Goal: Participate in discussion: Engage in conversation with other users on a specific topic

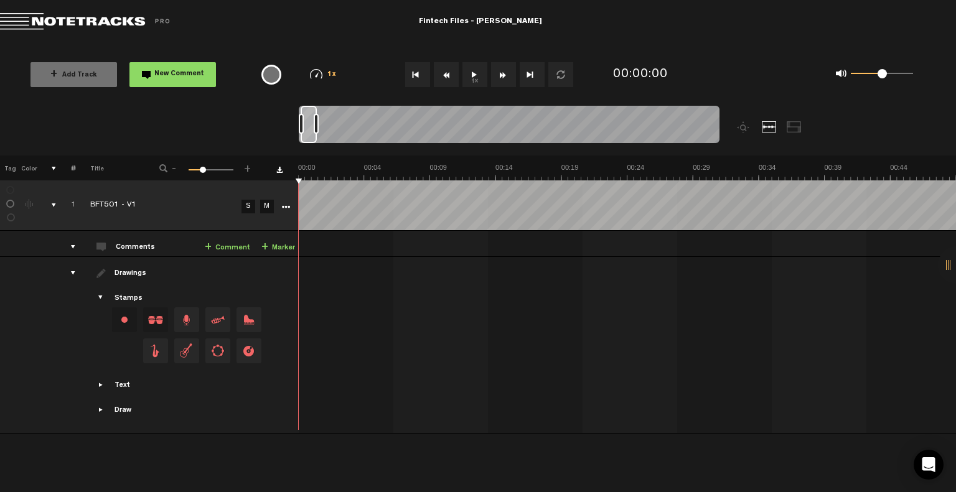
click at [473, 74] on button "1x" at bounding box center [474, 74] width 25 height 25
click at [874, 74] on div "0 1 0.5" at bounding box center [882, 74] width 62 height 2
drag, startPoint x: 874, startPoint y: 74, endPoint x: 867, endPoint y: 74, distance: 6.8
click at [867, 74] on span at bounding box center [867, 73] width 9 height 9
click at [477, 74] on button "1x" at bounding box center [474, 74] width 25 height 25
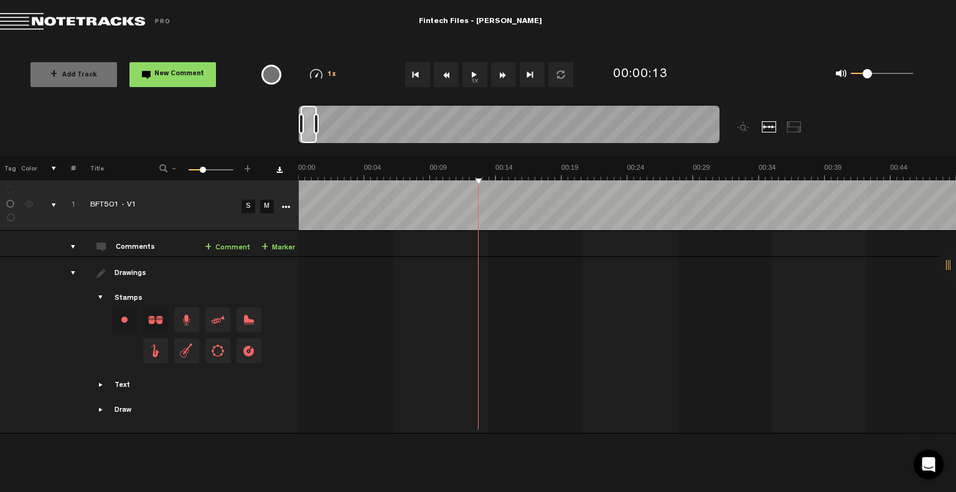
click at [476, 64] on button "1x" at bounding box center [474, 74] width 25 height 25
click at [387, 266] on td at bounding box center [628, 345] width 658 height 177
click at [370, 185] on div "+ New drawing Tag Color # Title - 1 100 29 + 1 BFT501 - V1 S M Export to Headli…" at bounding box center [478, 282] width 956 height 253
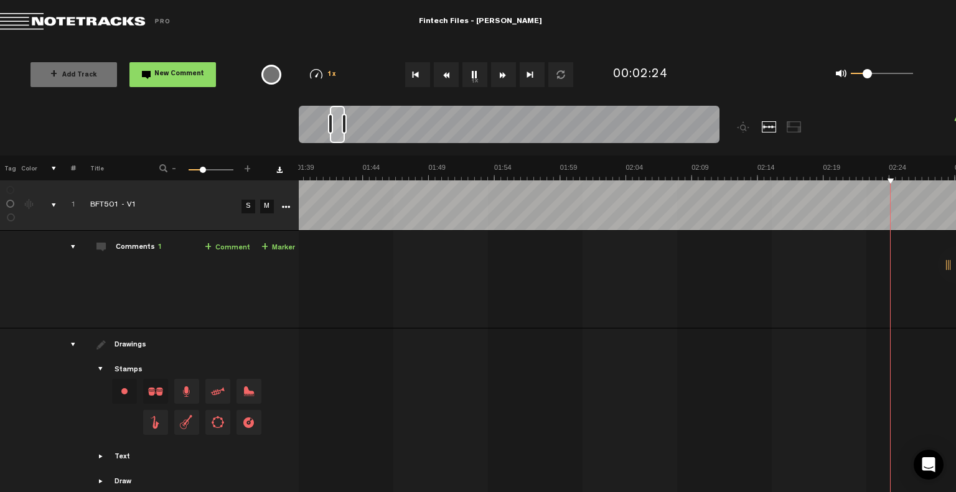
scroll to position [0, 1580]
click at [479, 77] on button "1x" at bounding box center [474, 74] width 25 height 25
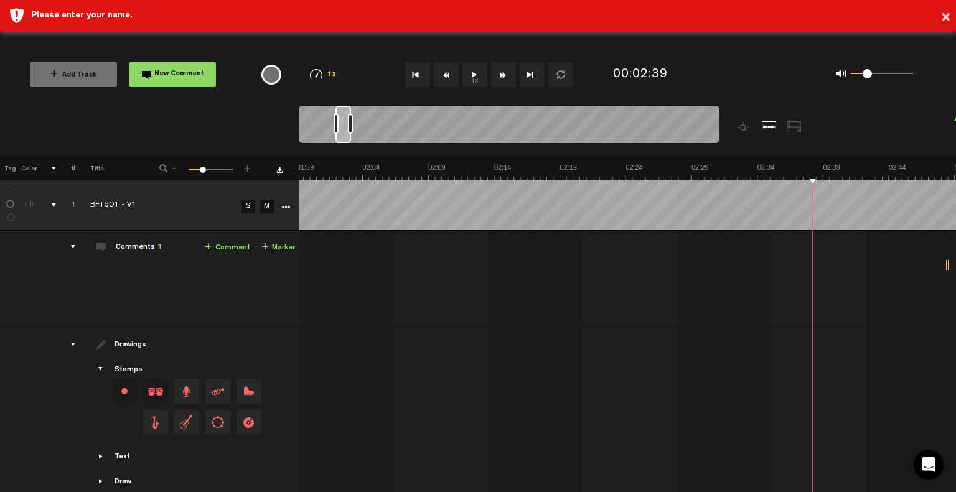
drag, startPoint x: 814, startPoint y: 177, endPoint x: 798, endPoint y: 177, distance: 16.2
drag, startPoint x: 797, startPoint y: 179, endPoint x: 757, endPoint y: 180, distance: 39.2
click at [476, 78] on button "1x" at bounding box center [474, 74] width 25 height 25
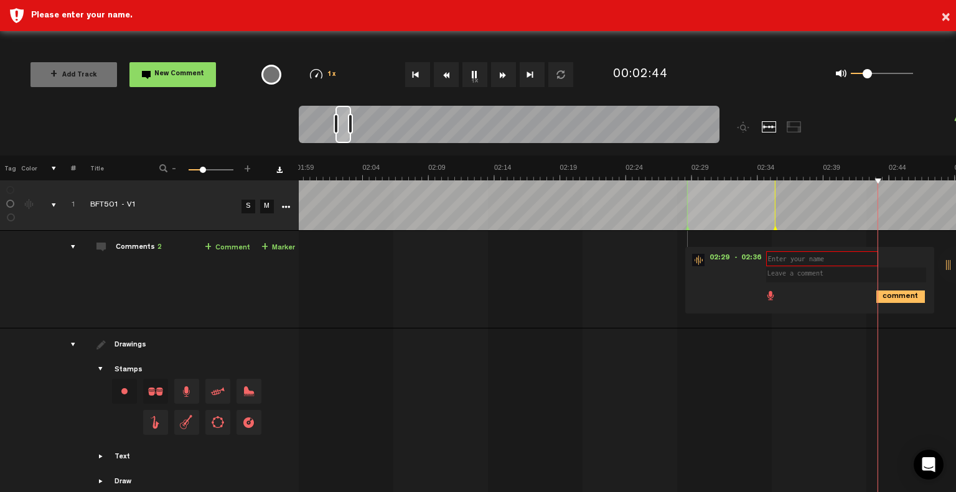
click at [652, 276] on td "1 BFT501 - V1 S M BFT501 - V1 by Lower Street 1 collaborators 00:00 - 00:05 • :…" at bounding box center [628, 280] width 658 height 98
click at [645, 250] on td "1 BFT501 - V1 S M BFT501 - V1 by Lower Street 1 collaborators 00:00 - 00:05 • :…" at bounding box center [628, 280] width 658 height 98
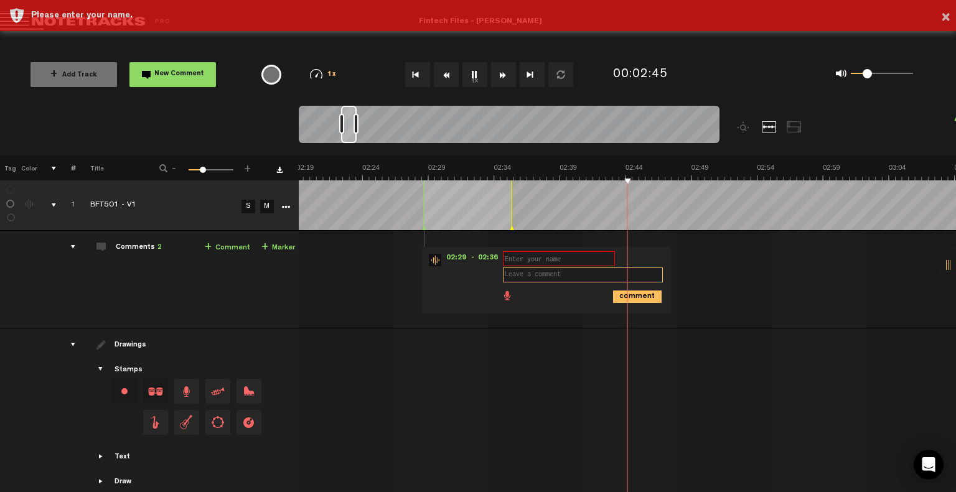
scroll to position [0, 1844]
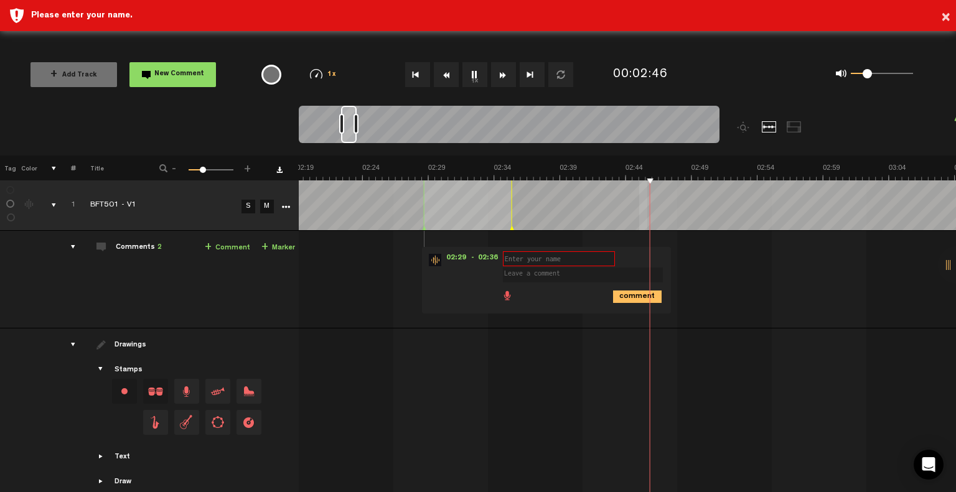
click at [357, 233] on tbody "1 BFT501 - V1 S M Export to Headliner Update Download Download original Export …" at bounding box center [478, 342] width 957 height 325
click at [411, 281] on td "1 BFT501 - V1 S M BFT501 - V1 by Lower Street 1 collaborators 00:00 - 00:05 • :…" at bounding box center [628, 280] width 658 height 98
click at [451, 72] on button "Rewind" at bounding box center [446, 74] width 25 height 25
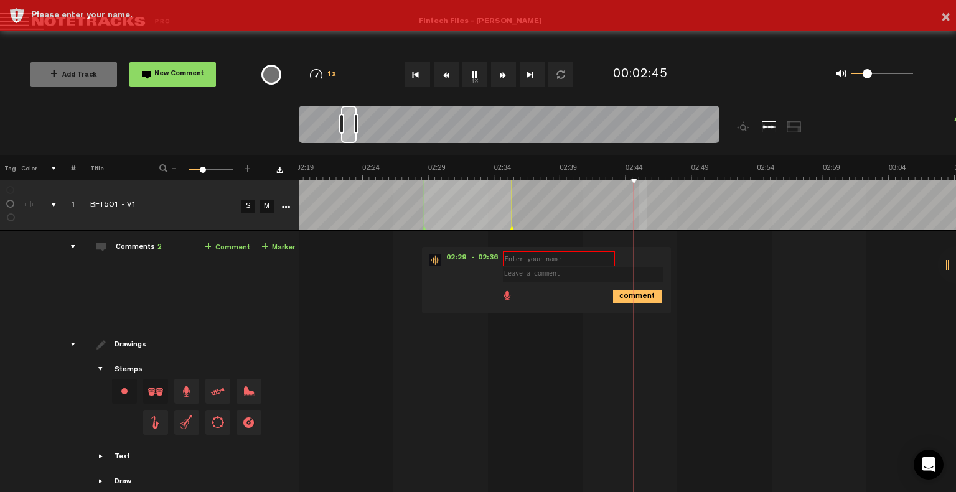
click at [451, 72] on div "Please enter your name." at bounding box center [489, 78] width 916 height 12
click at [451, 53] on div "Please enter your name." at bounding box center [489, 46] width 916 height 12
click at [451, 72] on div "Please enter your name." at bounding box center [489, 78] width 916 height 12
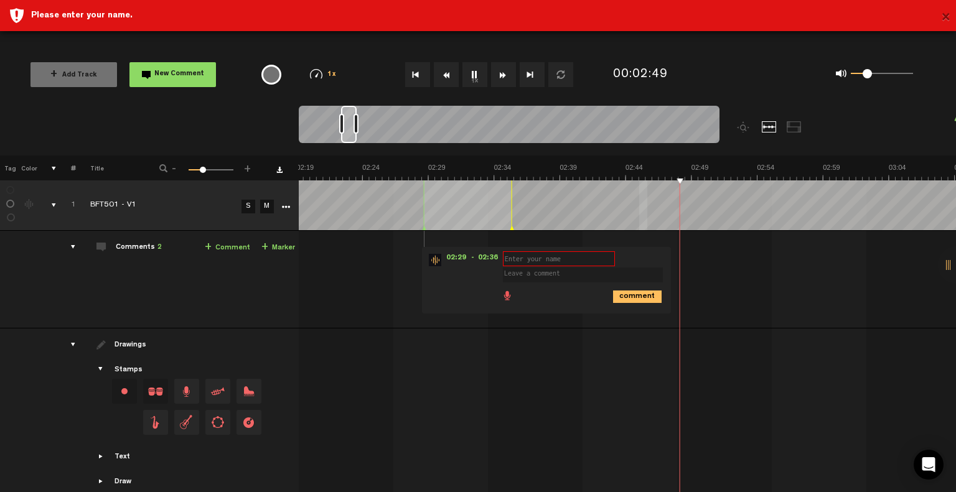
click at [947, 17] on button "×" at bounding box center [945, 18] width 9 height 25
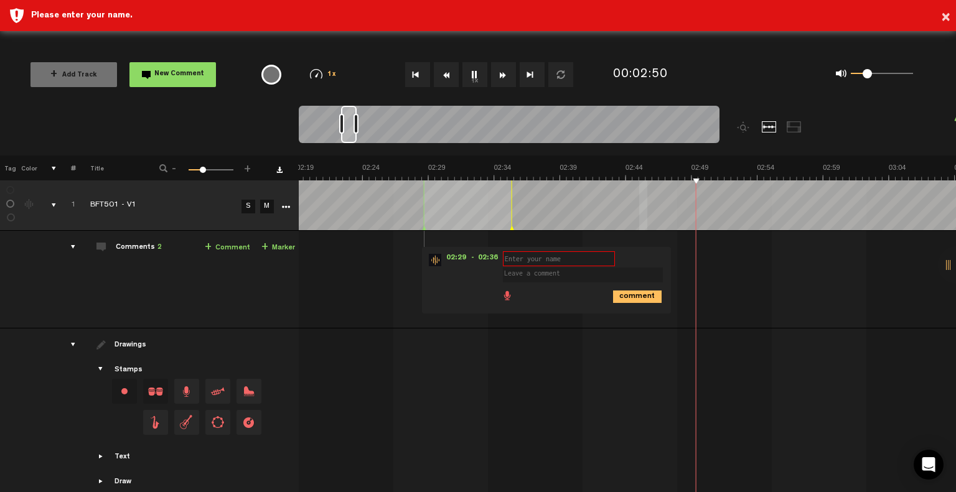
click at [444, 278] on div "02:29 - 02:36 • : "" (Unknown) comment" at bounding box center [546, 280] width 249 height 67
click at [360, 237] on td "1 BFT501 - V1 S M BFT501 - V1 by Lower Street 1 collaborators 00:00 - 00:05 • :…" at bounding box center [628, 280] width 658 height 98
click at [478, 286] on div "comment" at bounding box center [548, 296] width 239 height 24
click at [513, 260] on input "text" at bounding box center [559, 258] width 112 height 15
drag, startPoint x: 516, startPoint y: 258, endPoint x: 477, endPoint y: 278, distance: 43.4
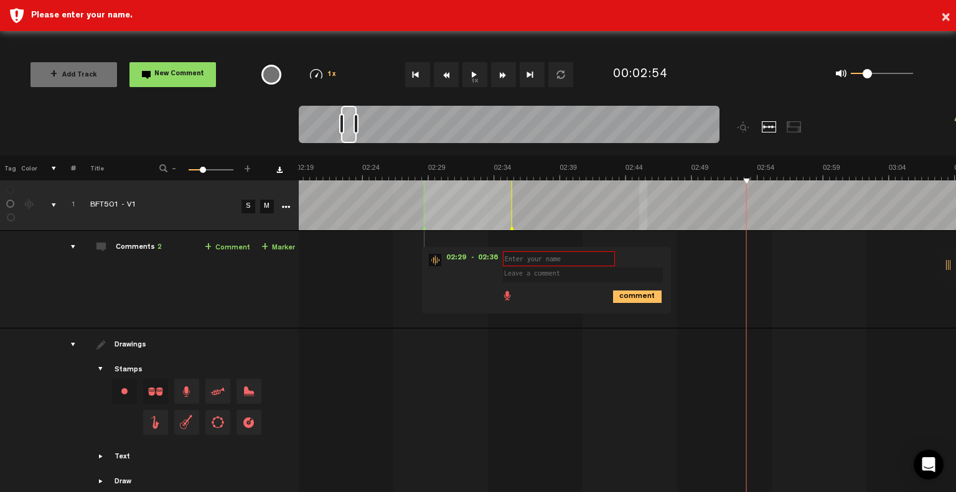
click at [460, 278] on div "02:29 - 02:36 • : "" (Unknown) comment" at bounding box center [546, 280] width 249 height 67
click at [632, 296] on icon "comment" at bounding box center [637, 297] width 49 height 12
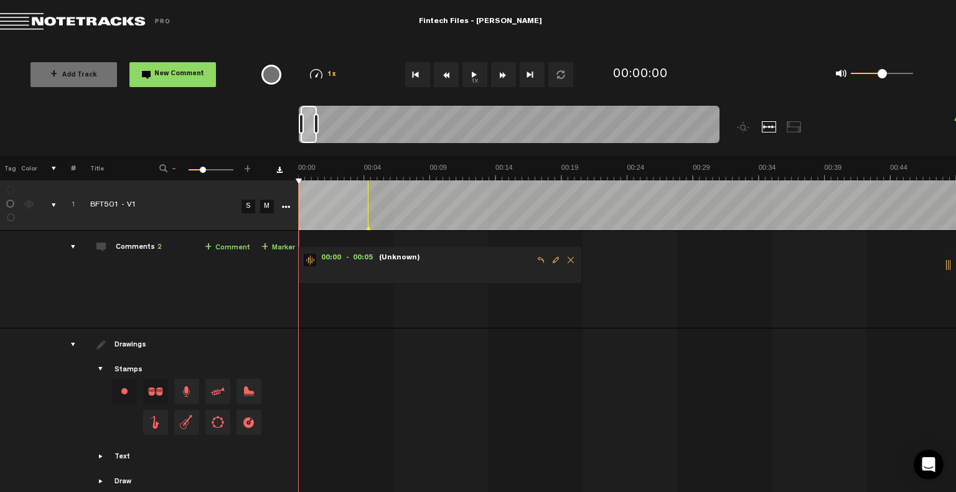
click at [479, 77] on button "1x" at bounding box center [474, 74] width 25 height 25
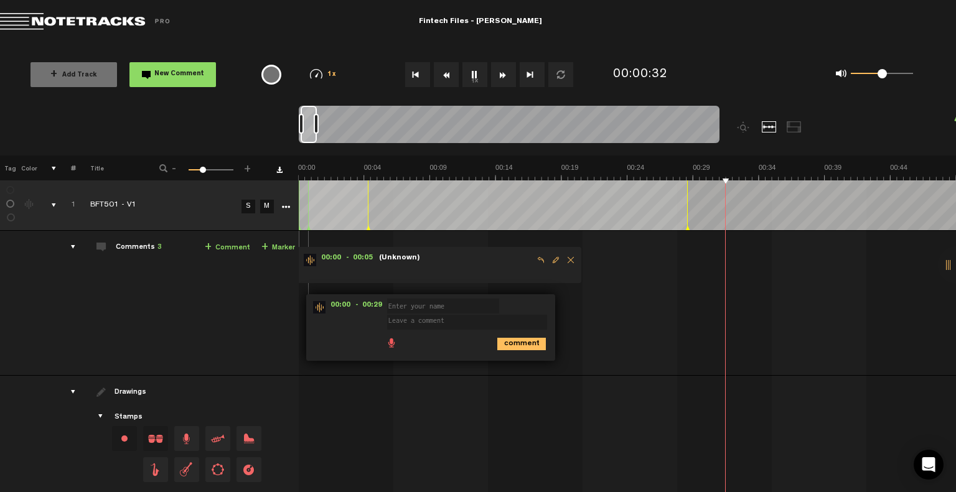
click at [570, 261] on span "Delete comment" at bounding box center [570, 260] width 15 height 9
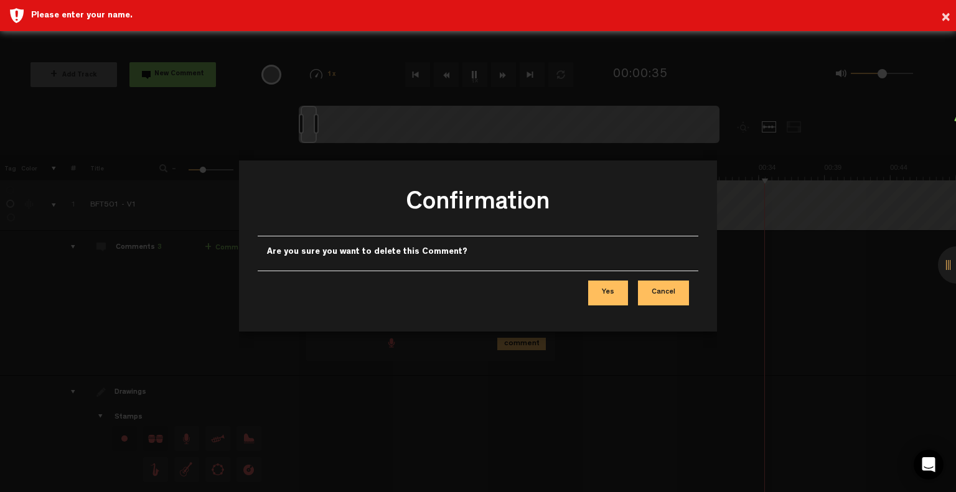
click at [619, 291] on button "Yes" at bounding box center [608, 293] width 40 height 25
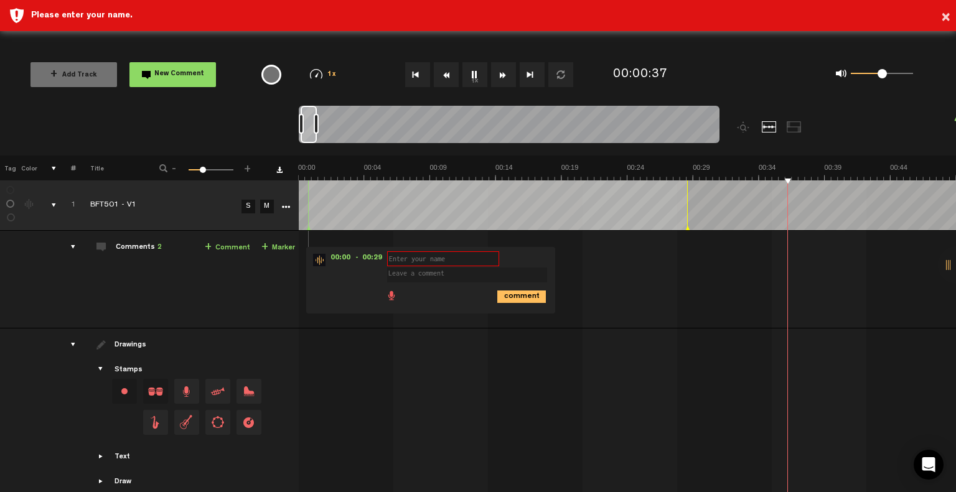
scroll to position [0, 9]
click at [501, 71] on button "Fast Forward" at bounding box center [503, 74] width 25 height 25
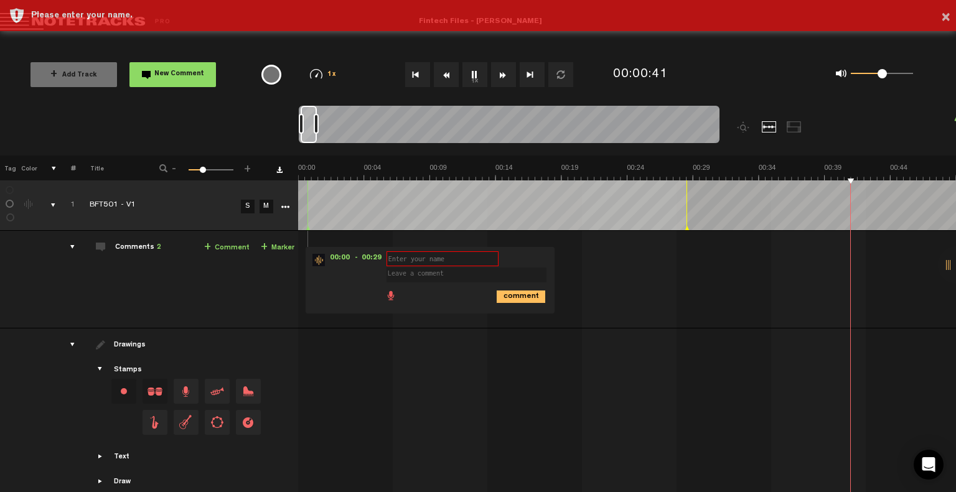
click at [501, 71] on button "Fast Forward" at bounding box center [503, 74] width 25 height 25
click at [501, 71] on div "× Please enter your name." at bounding box center [478, 77] width 956 height 31
click at [501, 62] on div "× Please enter your name." at bounding box center [478, 46] width 956 height 31
click at [501, 71] on div "× Please enter your name." at bounding box center [478, 77] width 956 height 31
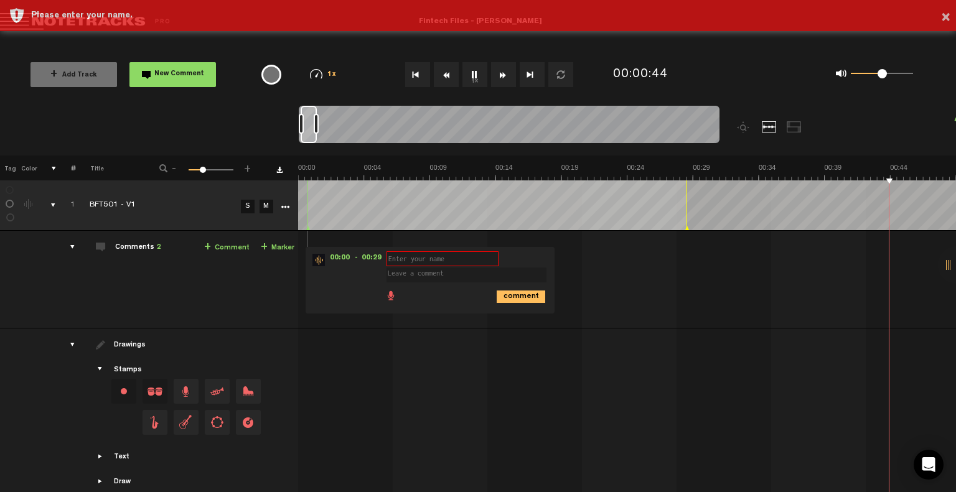
scroll to position [0, 263]
click at [501, 71] on div "× Please enter your name." at bounding box center [478, 77] width 956 height 31
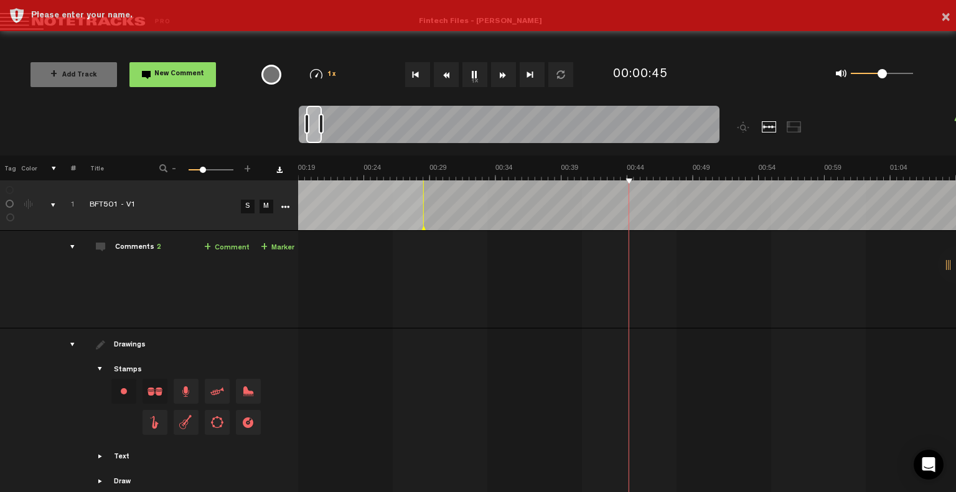
click at [501, 71] on div "× Please enter your name." at bounding box center [478, 77] width 956 height 31
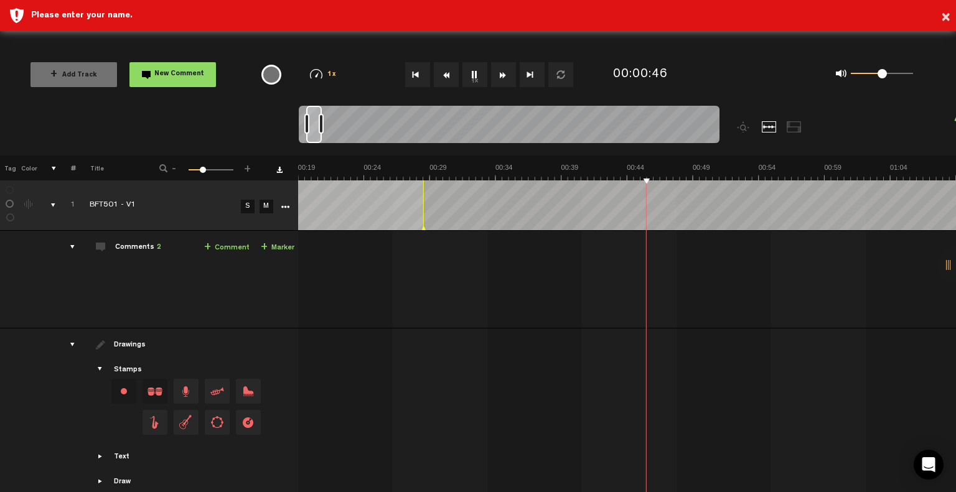
click at [508, 74] on button "Fast Forward" at bounding box center [503, 74] width 25 height 25
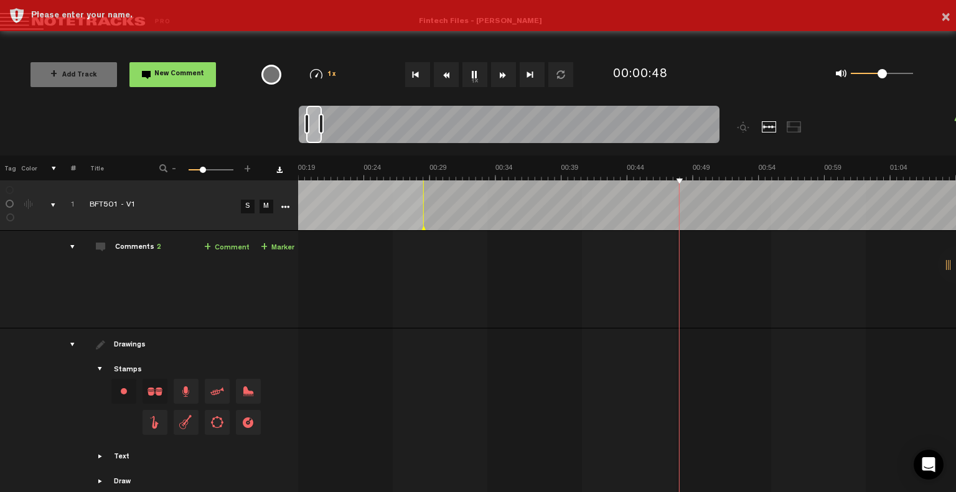
click at [508, 74] on button "Fast Forward" at bounding box center [503, 74] width 25 height 25
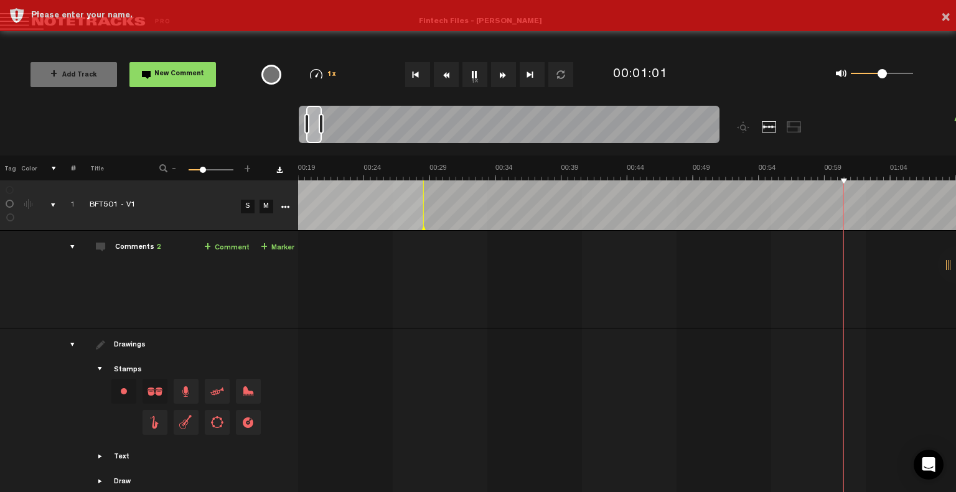
click at [508, 74] on button "Fast Forward" at bounding box center [503, 74] width 25 height 25
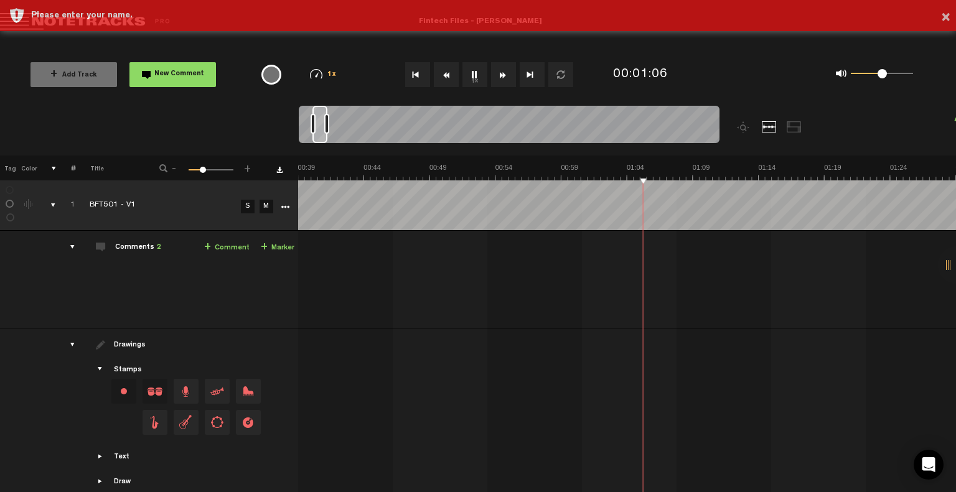
click at [508, 74] on button "Fast Forward" at bounding box center [503, 74] width 25 height 25
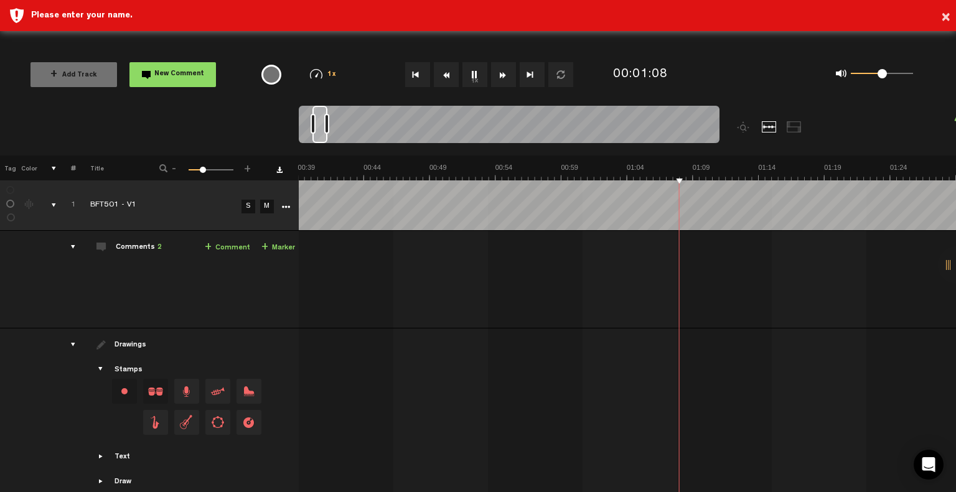
click at [127, 246] on div "Comments 2" at bounding box center [139, 248] width 46 height 11
click at [75, 248] on div "comments" at bounding box center [68, 247] width 19 height 12
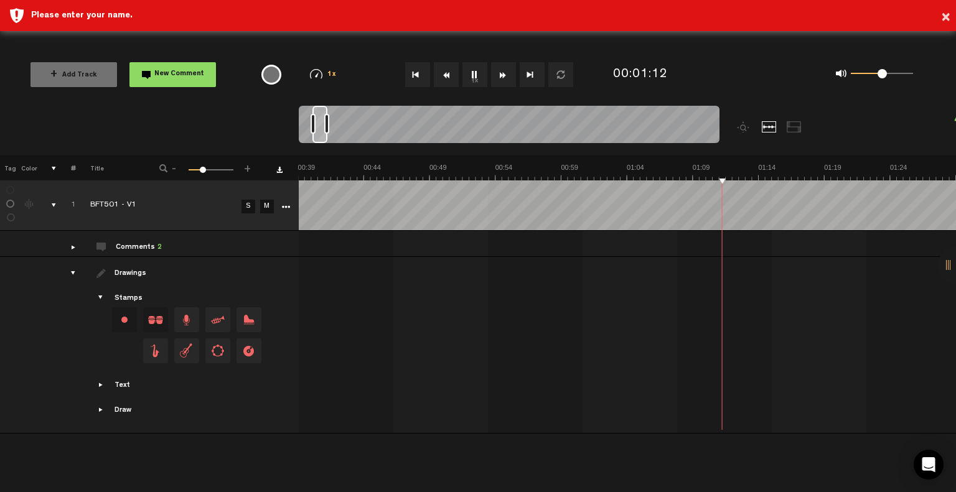
click at [70, 249] on div "comments" at bounding box center [68, 247] width 19 height 12
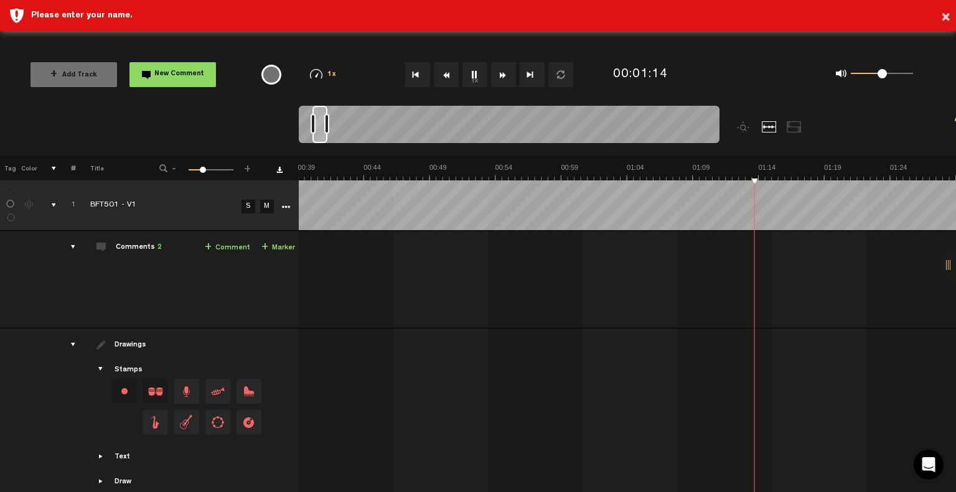
click at [161, 250] on td "Comments 2 + Comment + Marker" at bounding box center [187, 280] width 223 height 98
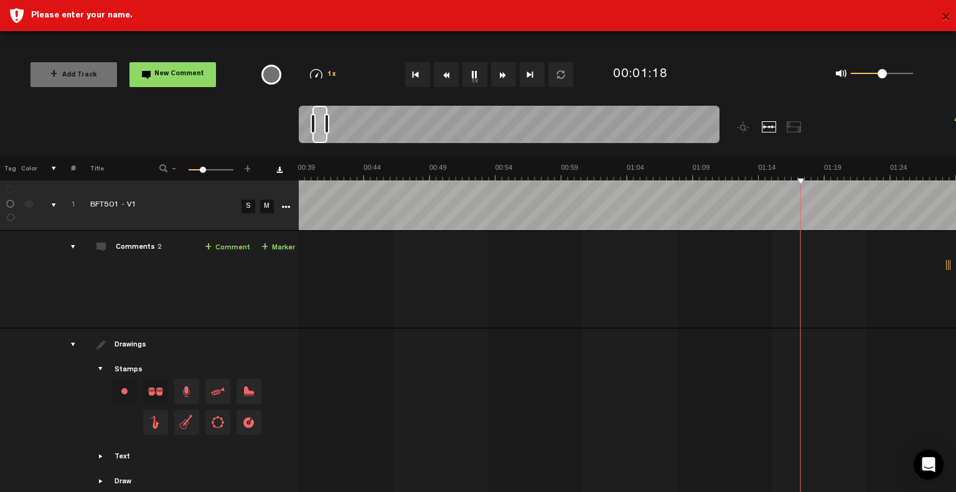
click at [950, 16] on button "×" at bounding box center [945, 18] width 9 height 25
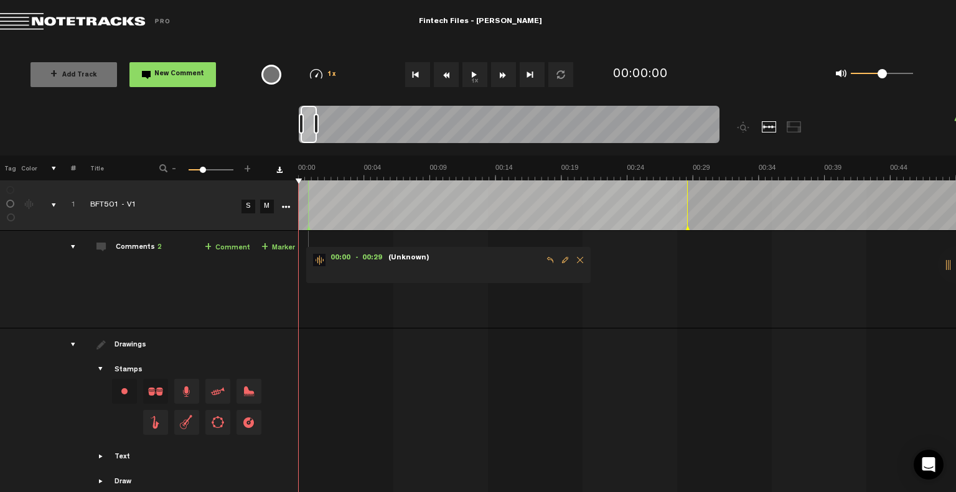
click at [576, 261] on span "Delete comment" at bounding box center [580, 260] width 15 height 9
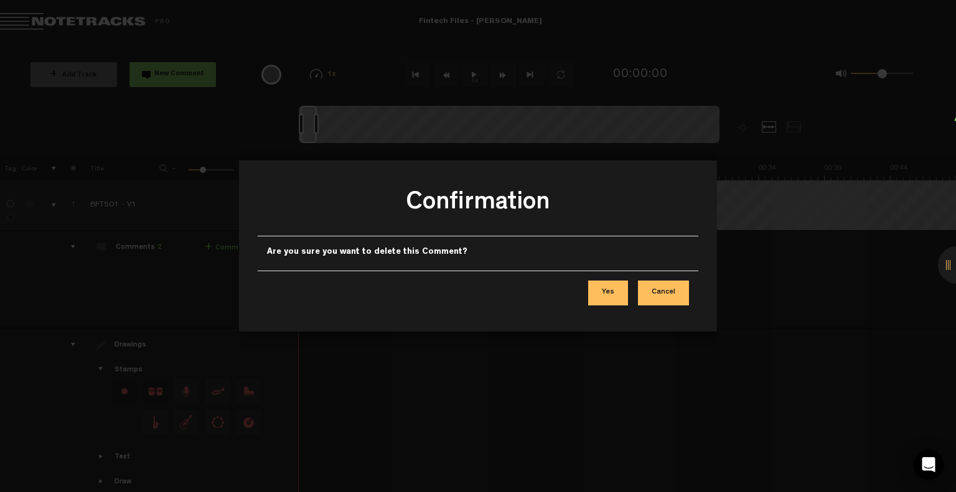
click at [610, 289] on button "Yes" at bounding box center [608, 293] width 40 height 25
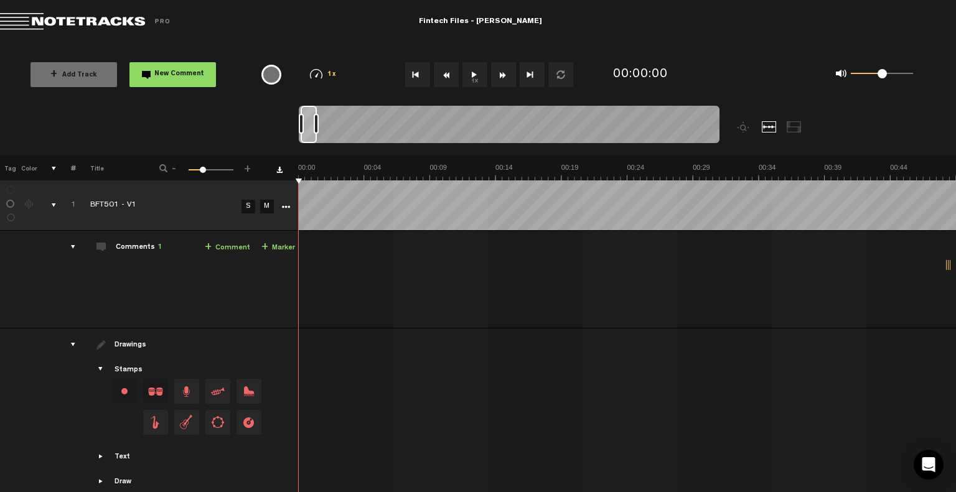
click at [469, 74] on button "1x" at bounding box center [474, 74] width 25 height 25
click at [501, 77] on button "Fast Forward" at bounding box center [503, 74] width 25 height 25
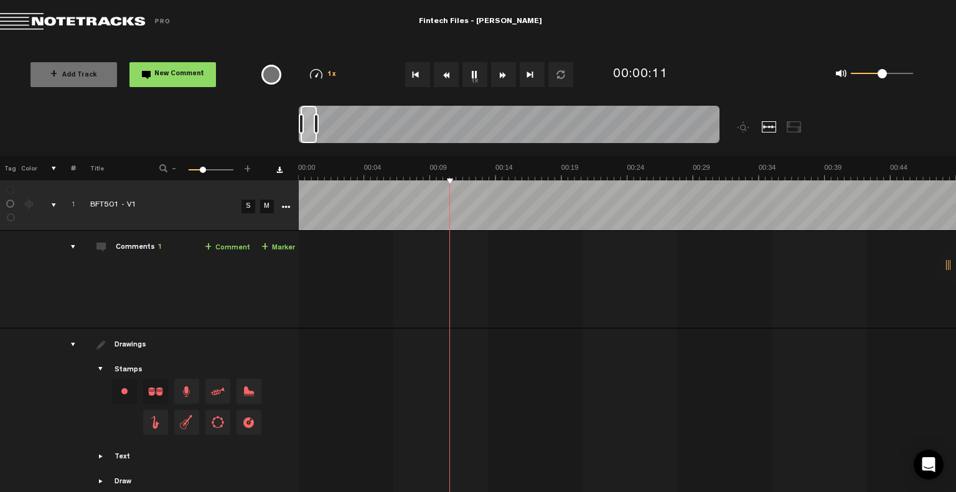
click at [501, 77] on button "Fast Forward" at bounding box center [503, 74] width 25 height 25
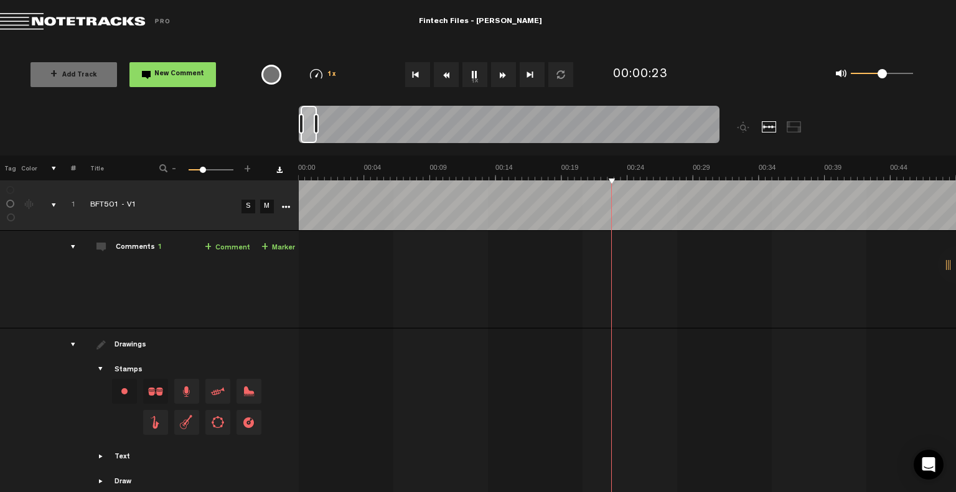
click at [523, 77] on button "Go to end" at bounding box center [532, 74] width 25 height 25
click at [451, 74] on button "Rewind" at bounding box center [446, 74] width 25 height 25
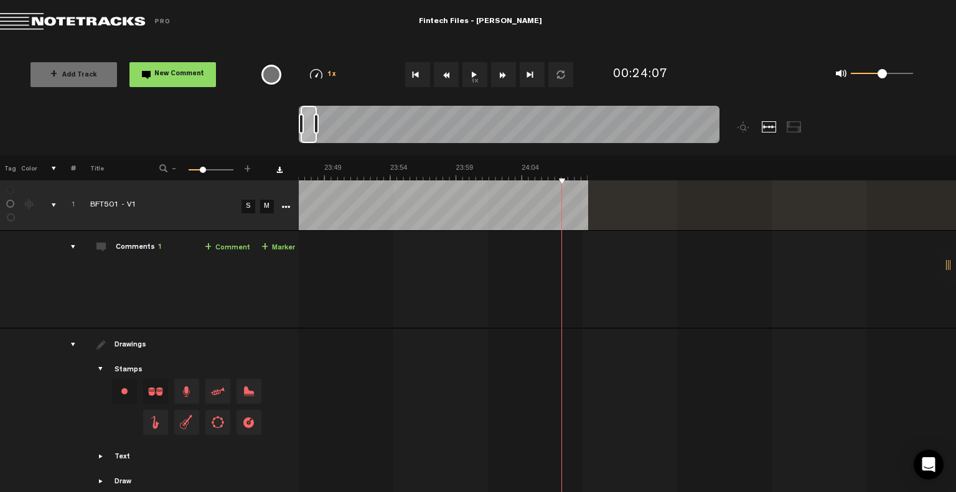
click at [453, 74] on button "Rewind" at bounding box center [446, 74] width 25 height 25
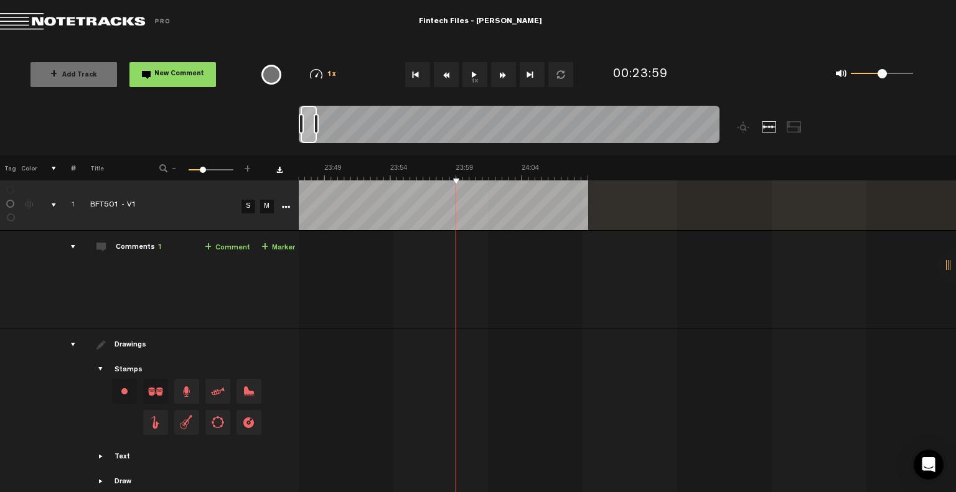
click at [453, 75] on button "Rewind" at bounding box center [446, 74] width 25 height 25
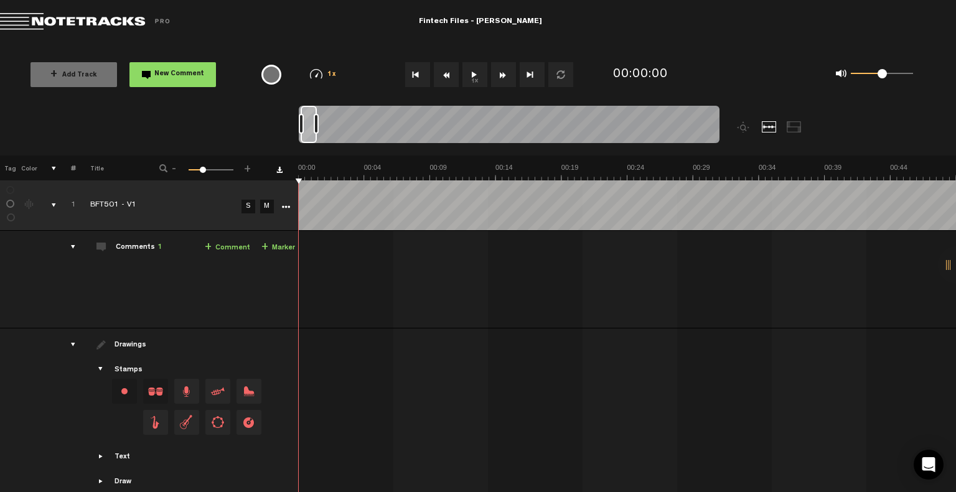
click at [477, 71] on button "1x" at bounding box center [474, 74] width 25 height 25
click at [500, 70] on button "Fast Forward" at bounding box center [503, 74] width 25 height 25
click at [500, 72] on button "Fast Forward" at bounding box center [503, 74] width 25 height 25
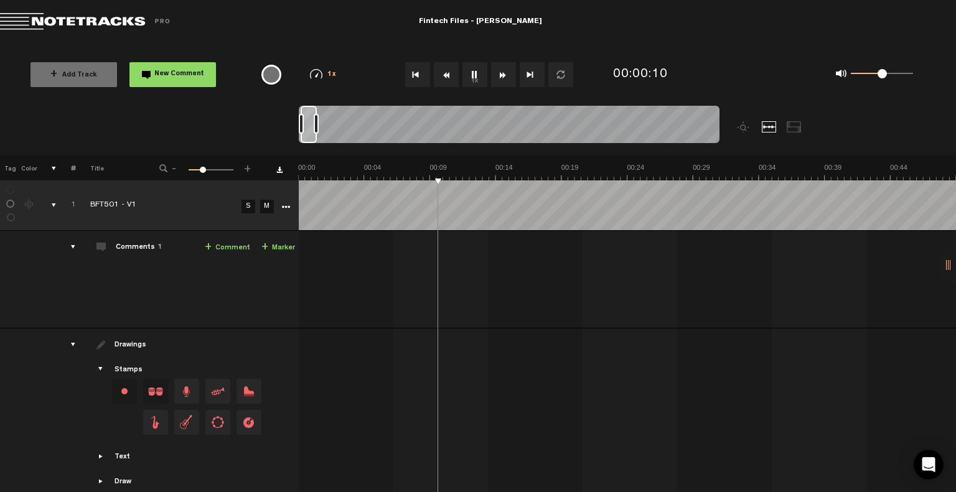
click at [500, 72] on button "Fast Forward" at bounding box center [503, 74] width 25 height 25
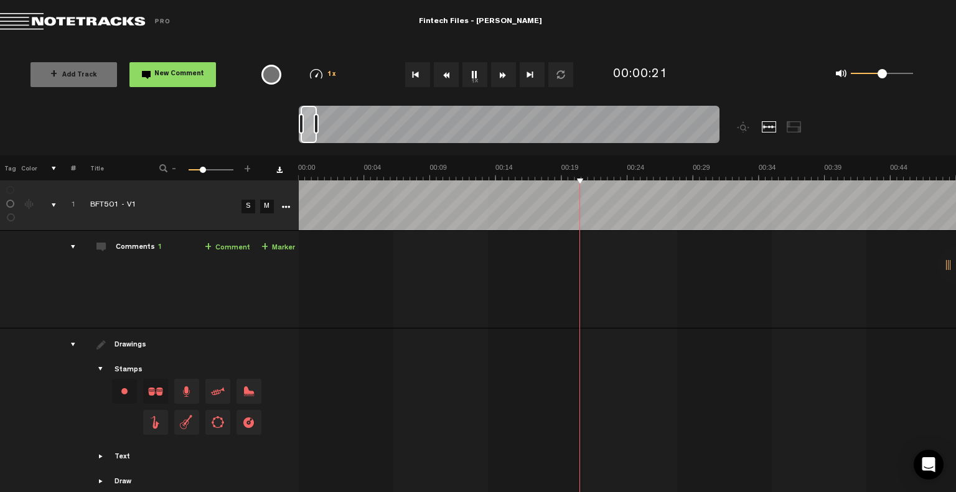
click at [500, 72] on button "Fast Forward" at bounding box center [503, 74] width 25 height 25
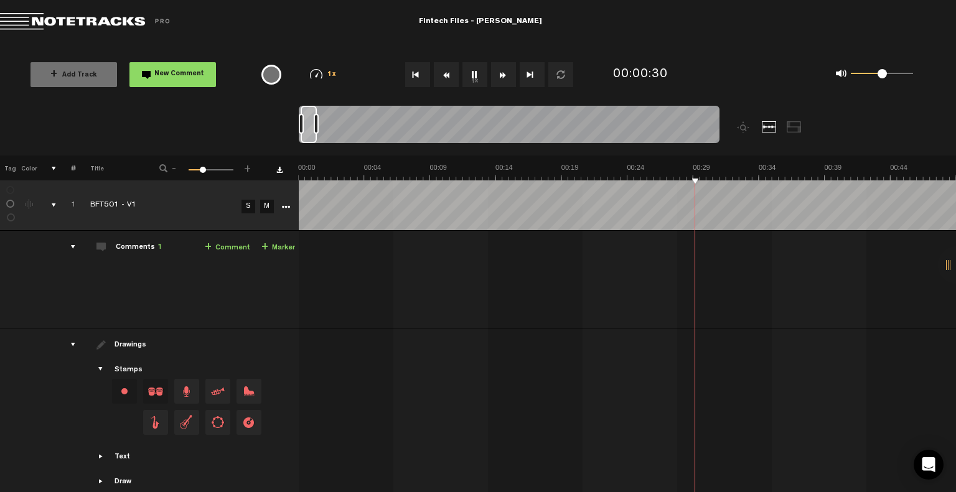
click at [500, 72] on button "Fast Forward" at bounding box center [503, 74] width 25 height 25
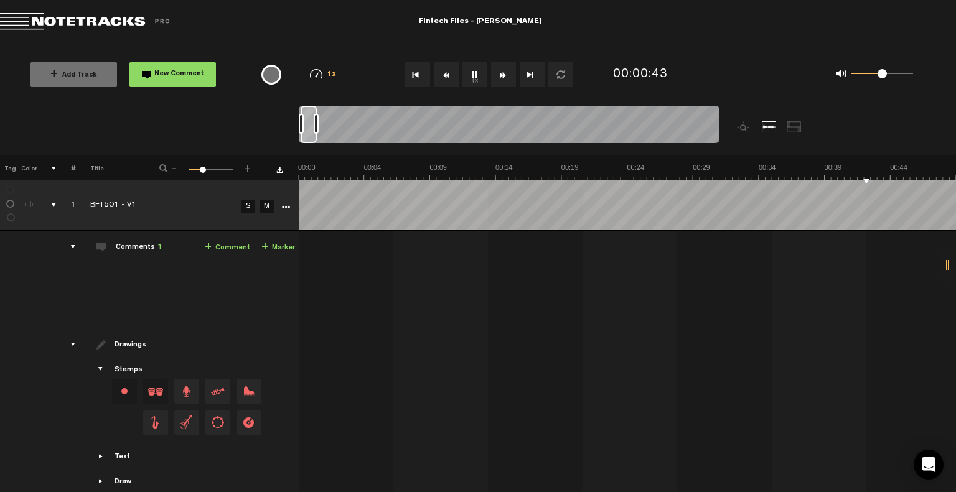
click at [500, 72] on button "Fast Forward" at bounding box center [503, 74] width 25 height 25
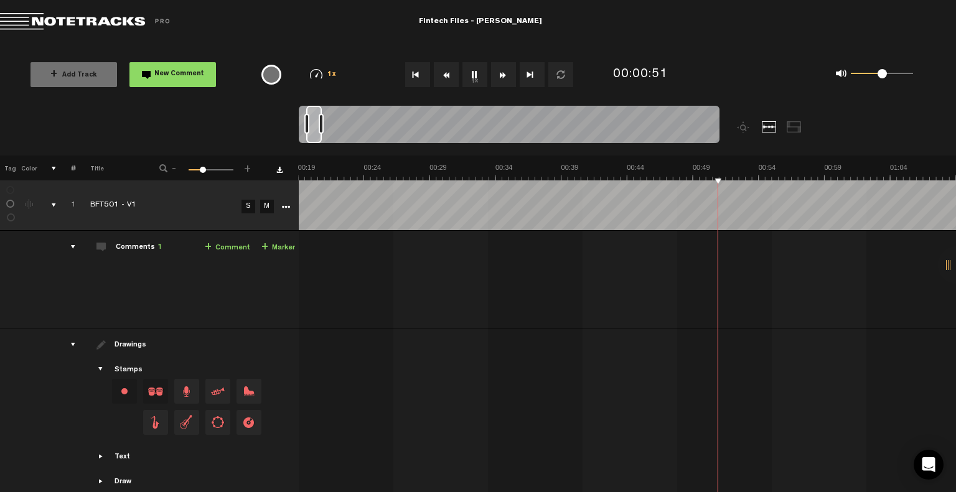
click at [500, 72] on button "Fast Forward" at bounding box center [503, 74] width 25 height 25
drag, startPoint x: 307, startPoint y: 126, endPoint x: 301, endPoint y: 126, distance: 6.8
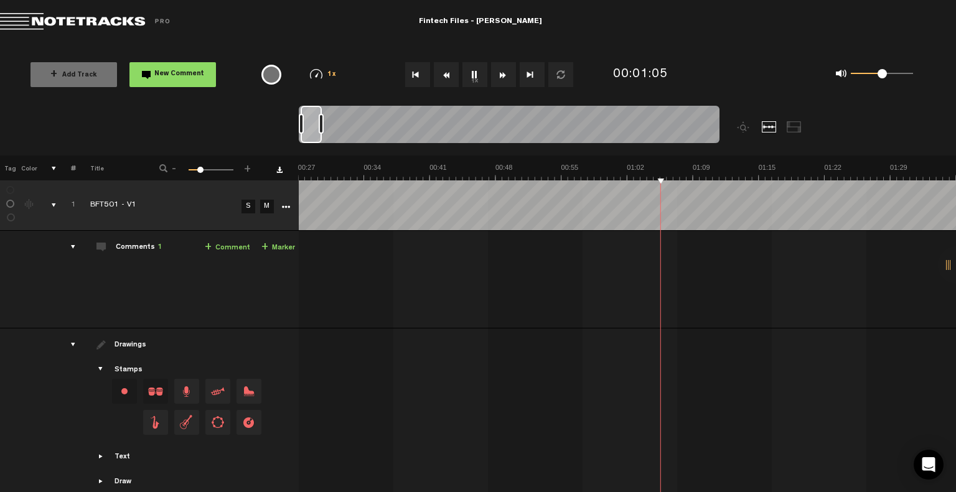
click at [301, 126] on div at bounding box center [301, 124] width 5 height 20
drag, startPoint x: 321, startPoint y: 124, endPoint x: 336, endPoint y: 124, distance: 15.6
click at [336, 124] on div at bounding box center [336, 124] width 5 height 20
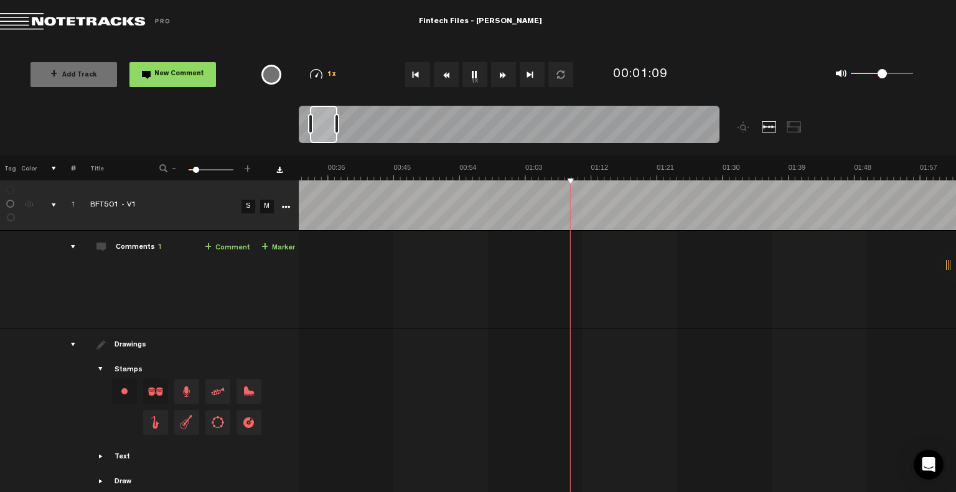
scroll to position [0, 368]
drag, startPoint x: 302, startPoint y: 124, endPoint x: 315, endPoint y: 124, distance: 13.1
click at [315, 124] on div at bounding box center [314, 124] width 5 height 20
click at [504, 74] on button "Fast Forward" at bounding box center [503, 74] width 25 height 25
click at [504, 73] on button "Fast Forward" at bounding box center [503, 74] width 25 height 25
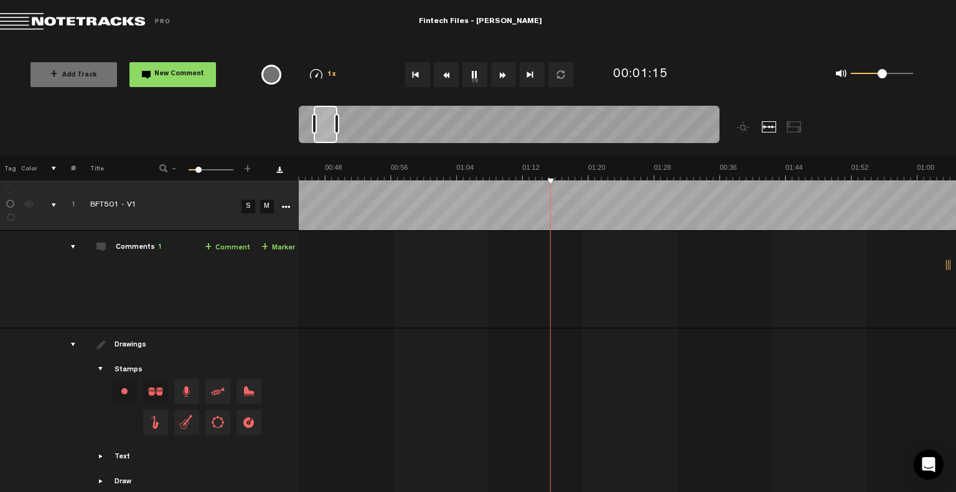
click at [504, 73] on button "Fast Forward" at bounding box center [503, 74] width 25 height 25
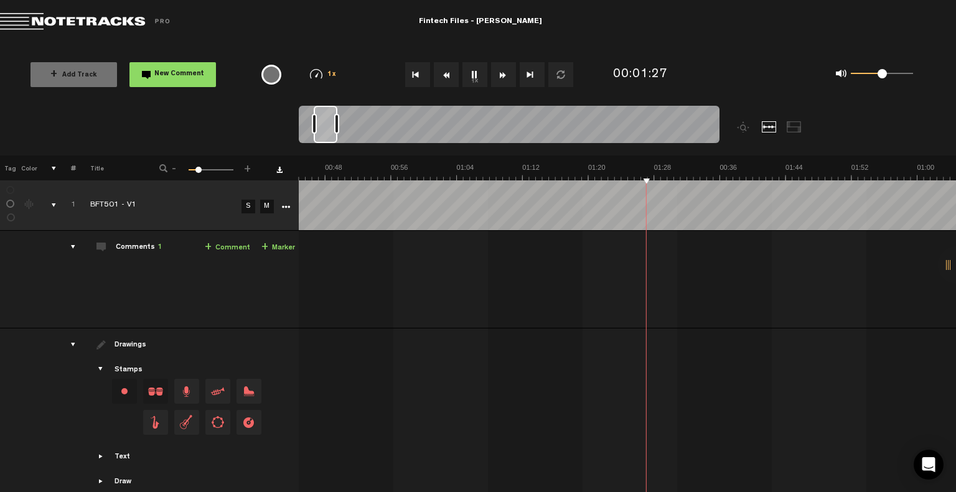
click at [504, 73] on button "Fast Forward" at bounding box center [503, 74] width 25 height 25
drag, startPoint x: 337, startPoint y: 121, endPoint x: 345, endPoint y: 121, distance: 7.5
click at [345, 121] on div at bounding box center [343, 124] width 5 height 20
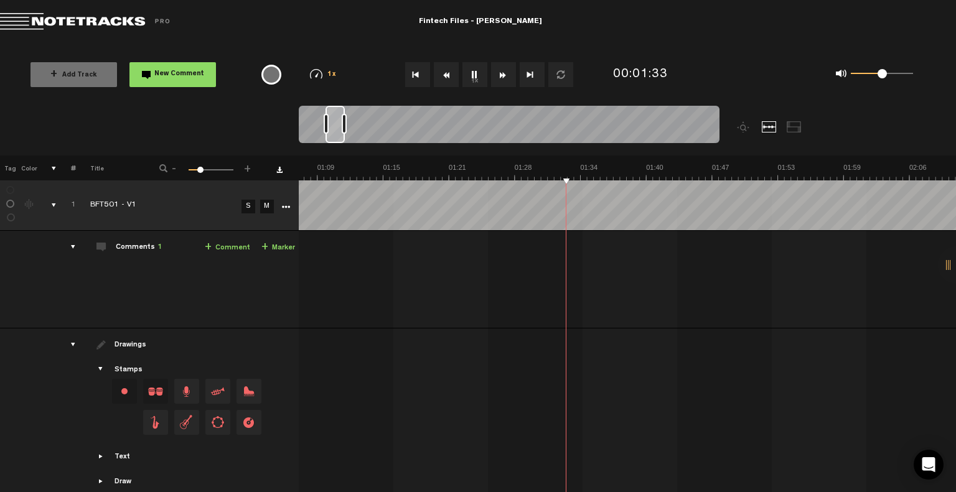
drag, startPoint x: 312, startPoint y: 124, endPoint x: 324, endPoint y: 124, distance: 11.8
click at [324, 124] on div at bounding box center [326, 124] width 5 height 20
click at [506, 76] on button "Fast Forward" at bounding box center [503, 74] width 25 height 25
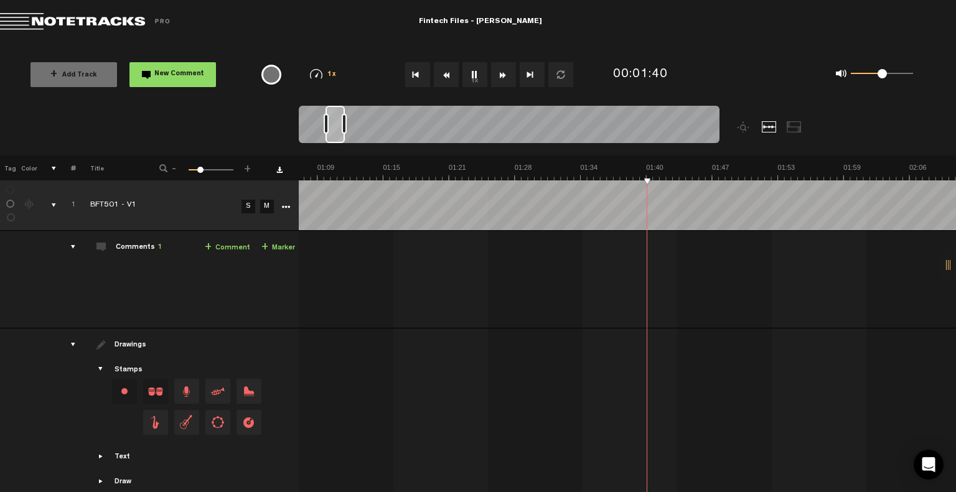
click at [506, 76] on button "Fast Forward" at bounding box center [503, 74] width 25 height 25
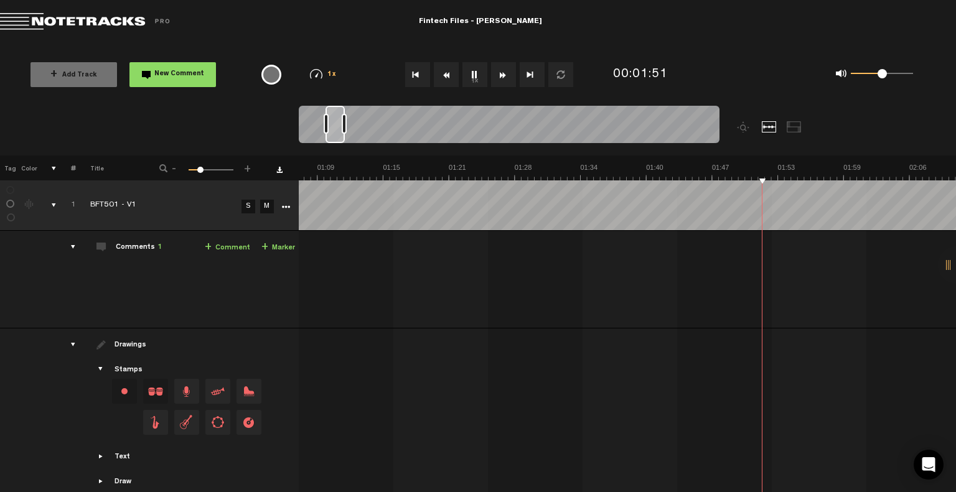
click at [506, 76] on button "Fast Forward" at bounding box center [503, 74] width 25 height 25
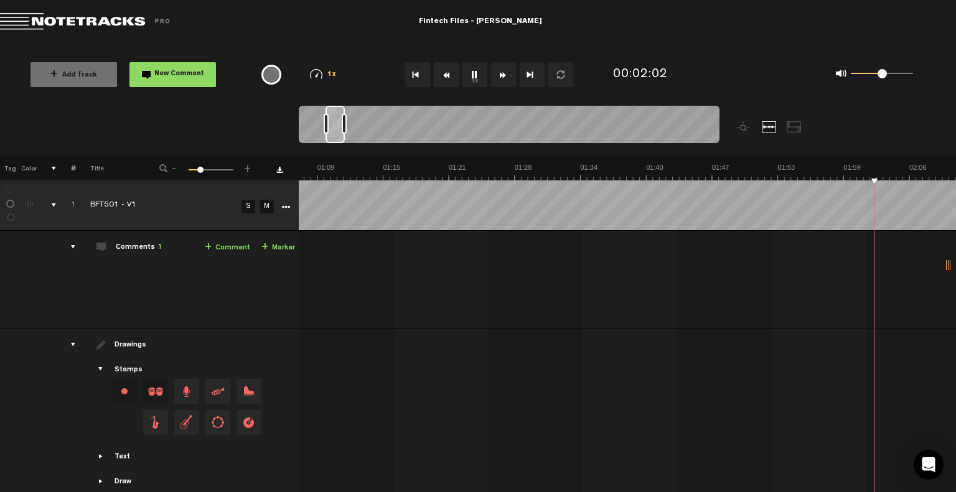
click at [506, 76] on button "Fast Forward" at bounding box center [503, 74] width 25 height 25
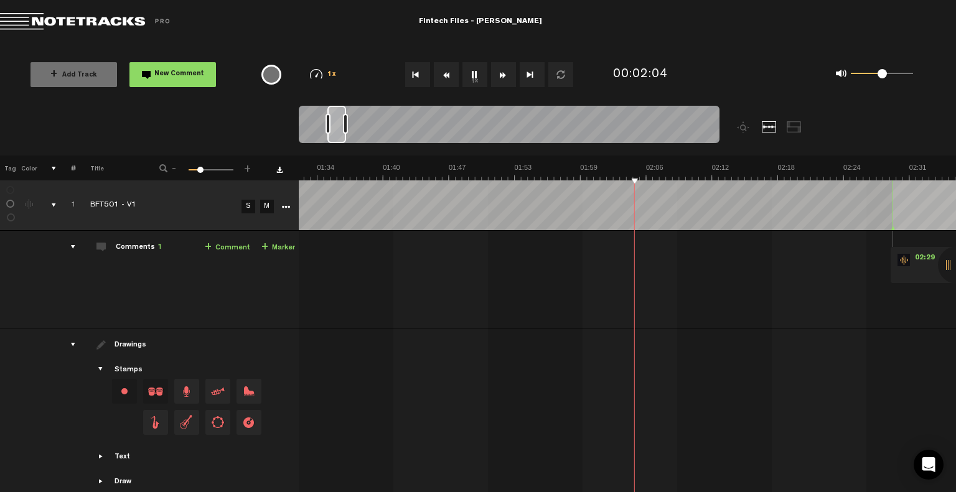
click at [506, 76] on button "Fast Forward" at bounding box center [503, 74] width 25 height 25
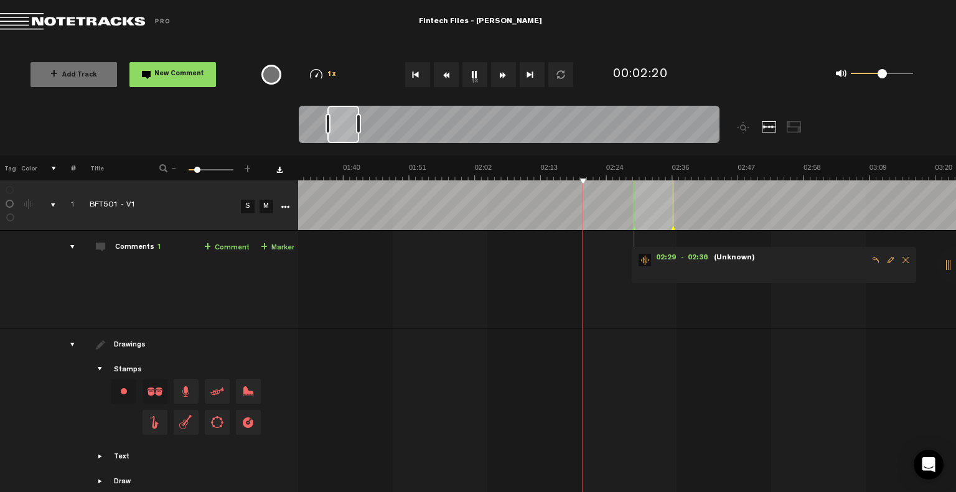
scroll to position [0, 547]
drag, startPoint x: 345, startPoint y: 123, endPoint x: 358, endPoint y: 123, distance: 13.1
click at [358, 123] on div at bounding box center [358, 124] width 5 height 20
click at [898, 259] on span "Delete comment" at bounding box center [905, 260] width 15 height 9
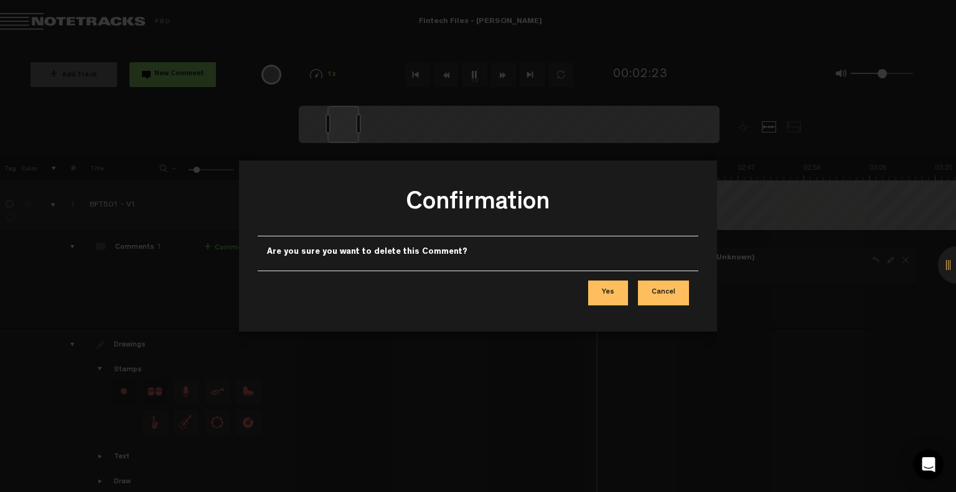
click at [610, 293] on button "Yes" at bounding box center [608, 293] width 40 height 25
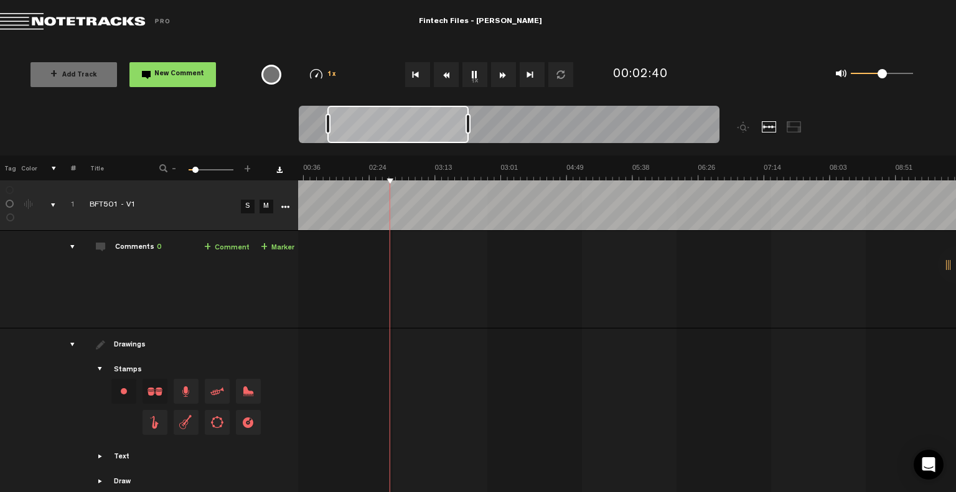
scroll to position [0, 84]
drag, startPoint x: 358, startPoint y: 118, endPoint x: 471, endPoint y: 118, distance: 112.7
click at [471, 118] on div at bounding box center [468, 124] width 5 height 20
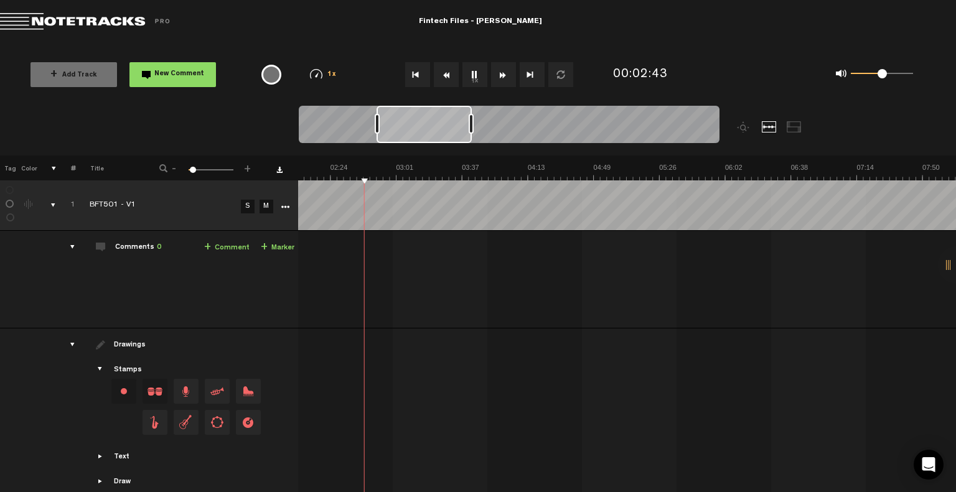
scroll to position [0, 231]
drag, startPoint x: 327, startPoint y: 125, endPoint x: 375, endPoint y: 120, distance: 48.2
click at [375, 120] on div at bounding box center [375, 124] width 5 height 20
click at [446, 72] on button "Rewind" at bounding box center [446, 74] width 25 height 25
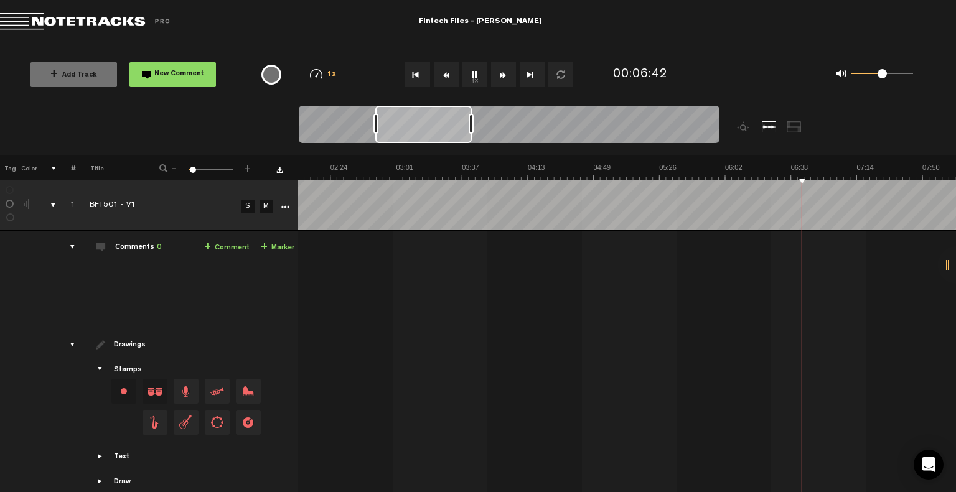
click at [446, 72] on button "Rewind" at bounding box center [446, 74] width 25 height 25
click at [447, 72] on button "Rewind" at bounding box center [446, 74] width 25 height 25
click at [448, 72] on button "Rewind" at bounding box center [446, 74] width 25 height 25
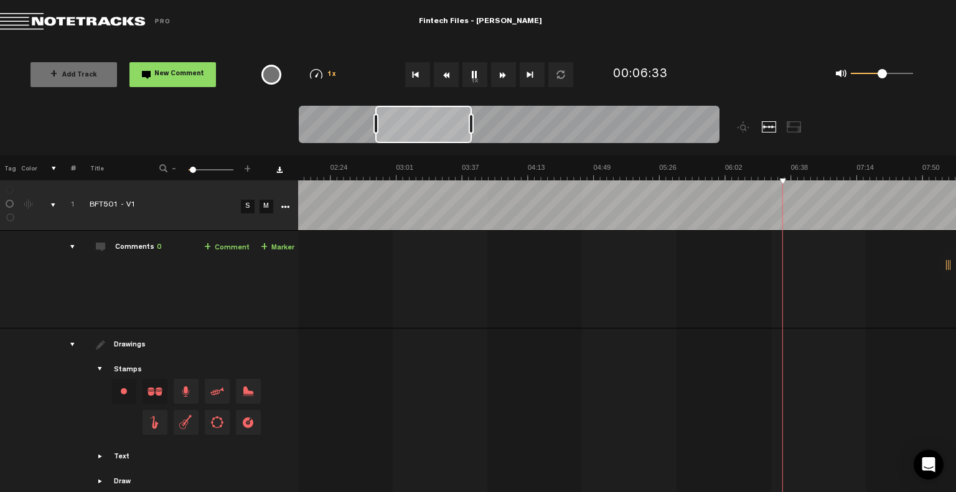
click at [451, 72] on button "Rewind" at bounding box center [446, 74] width 25 height 25
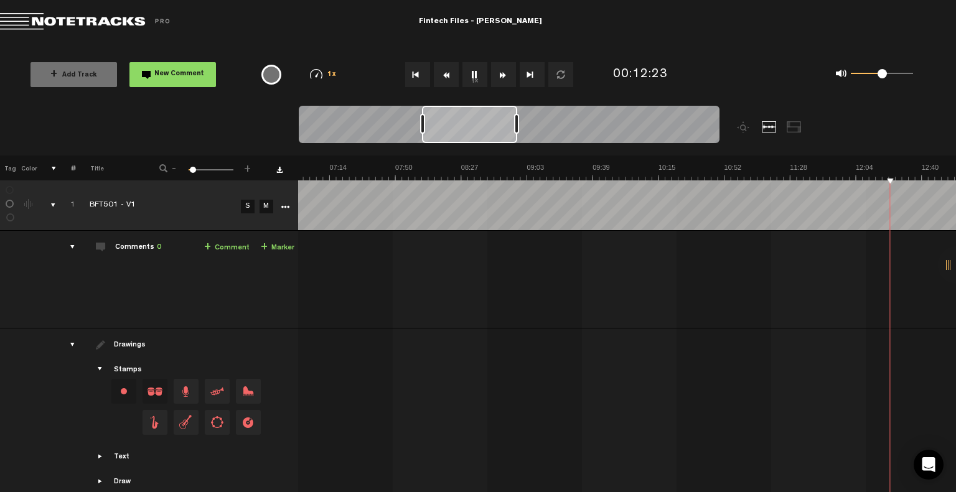
scroll to position [0, 1021]
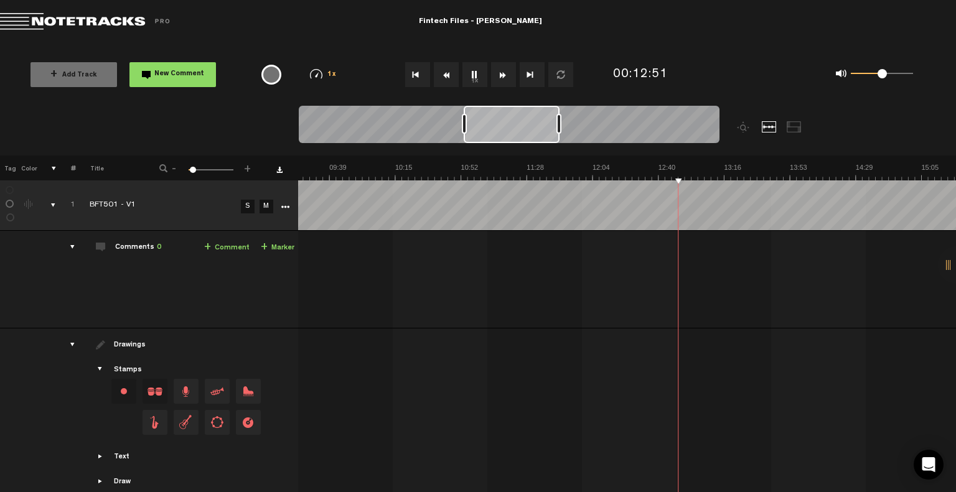
click at [450, 71] on button "Rewind" at bounding box center [446, 74] width 25 height 25
click at [446, 74] on button "Rewind" at bounding box center [446, 74] width 25 height 25
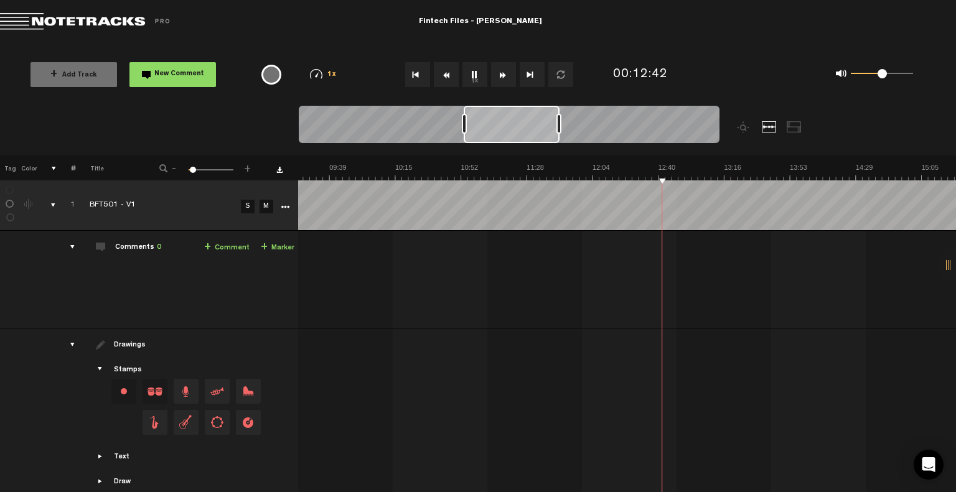
click at [446, 74] on button "Rewind" at bounding box center [446, 74] width 25 height 25
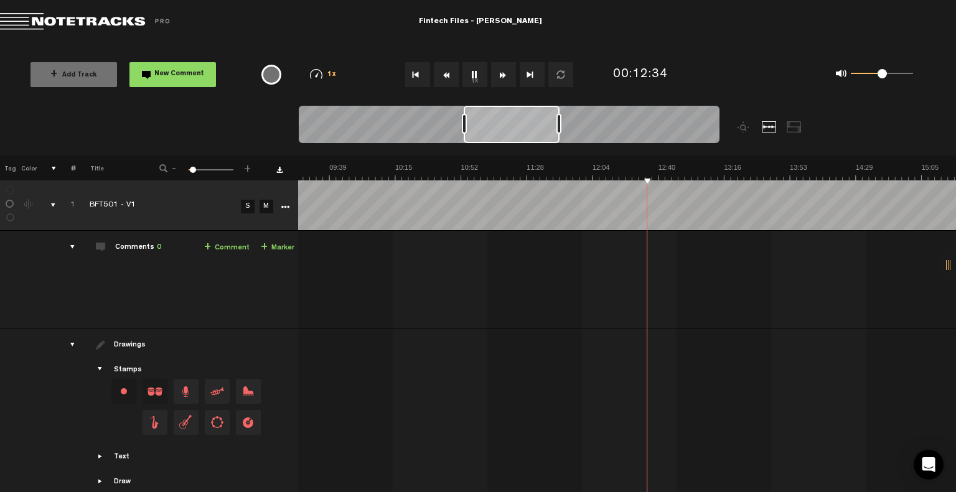
click at [446, 74] on button "Rewind" at bounding box center [446, 74] width 25 height 25
click at [443, 72] on button "Rewind" at bounding box center [446, 74] width 25 height 25
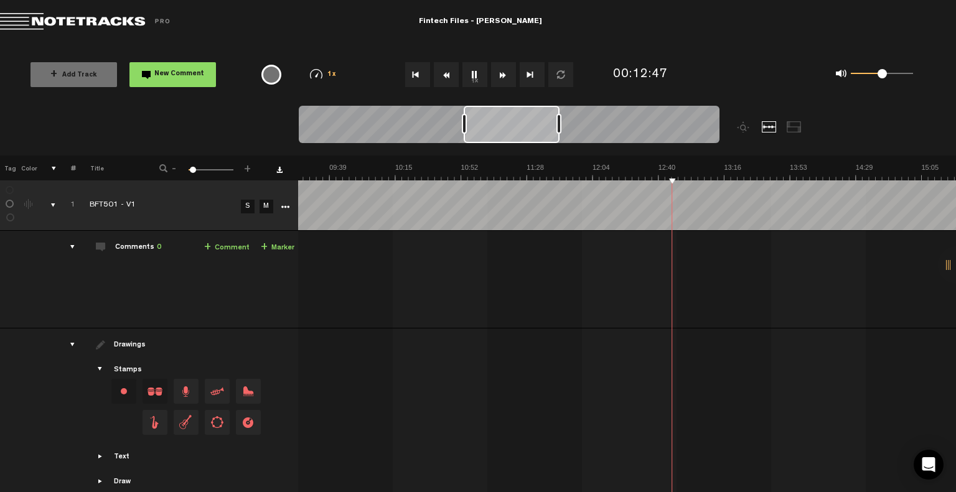
click at [443, 72] on button "Rewind" at bounding box center [446, 74] width 25 height 25
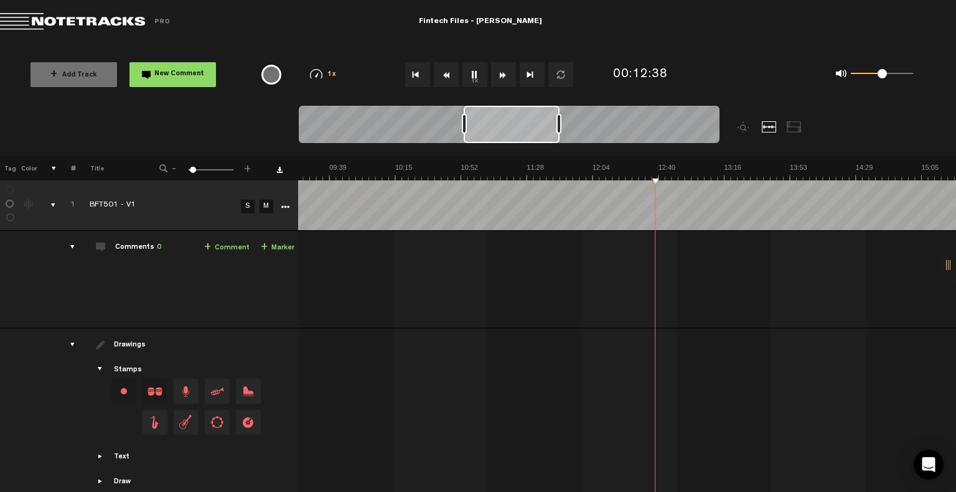
click at [443, 72] on button "Rewind" at bounding box center [446, 74] width 25 height 25
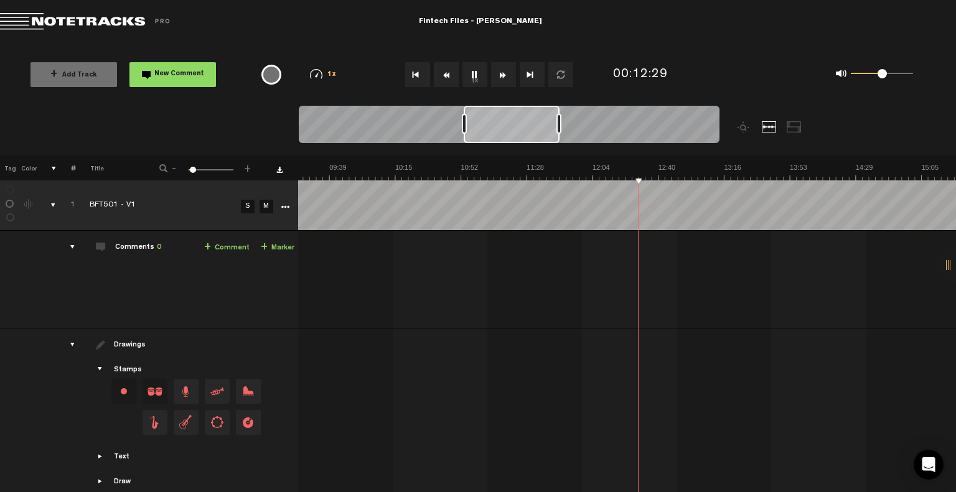
click at [443, 72] on button "Rewind" at bounding box center [446, 74] width 25 height 25
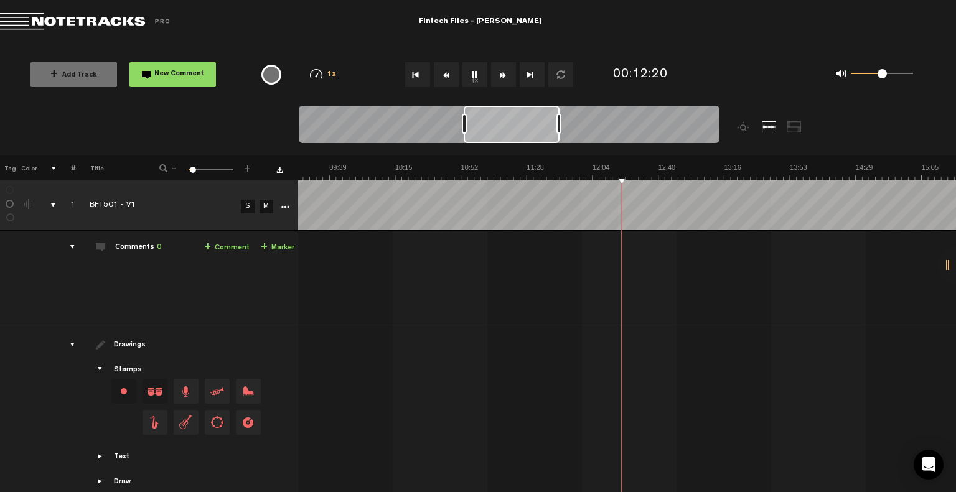
click at [443, 72] on button "Rewind" at bounding box center [446, 74] width 25 height 25
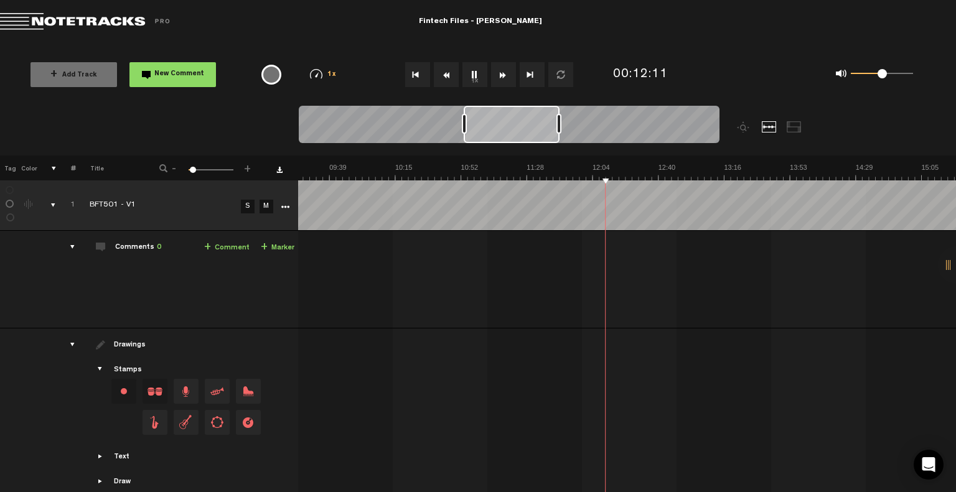
click at [443, 72] on button "Rewind" at bounding box center [446, 74] width 25 height 25
click at [468, 70] on button "1x" at bounding box center [474, 74] width 25 height 25
click at [479, 74] on button "1x" at bounding box center [474, 74] width 25 height 25
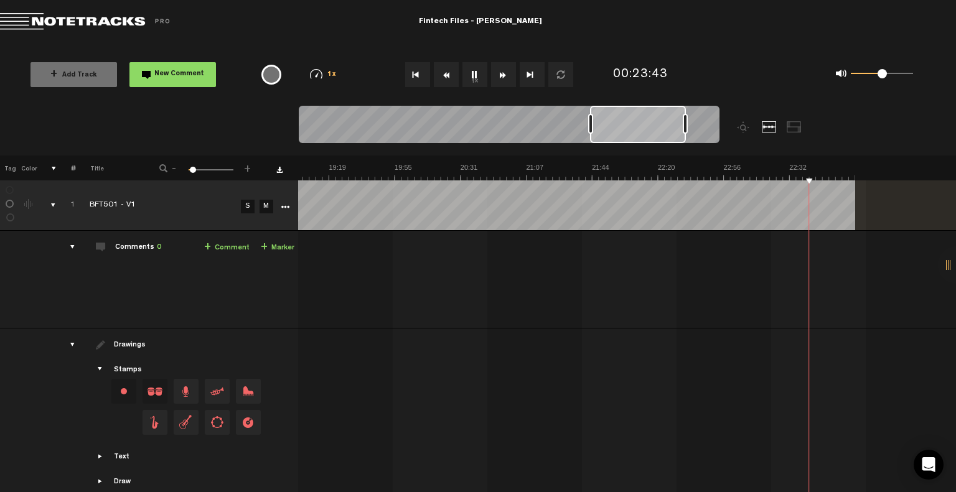
scroll to position [0, 2074]
click at [471, 68] on button "1x" at bounding box center [474, 74] width 25 height 25
click at [471, 67] on button "1x" at bounding box center [474, 74] width 25 height 25
